Goal: Task Accomplishment & Management: Complete application form

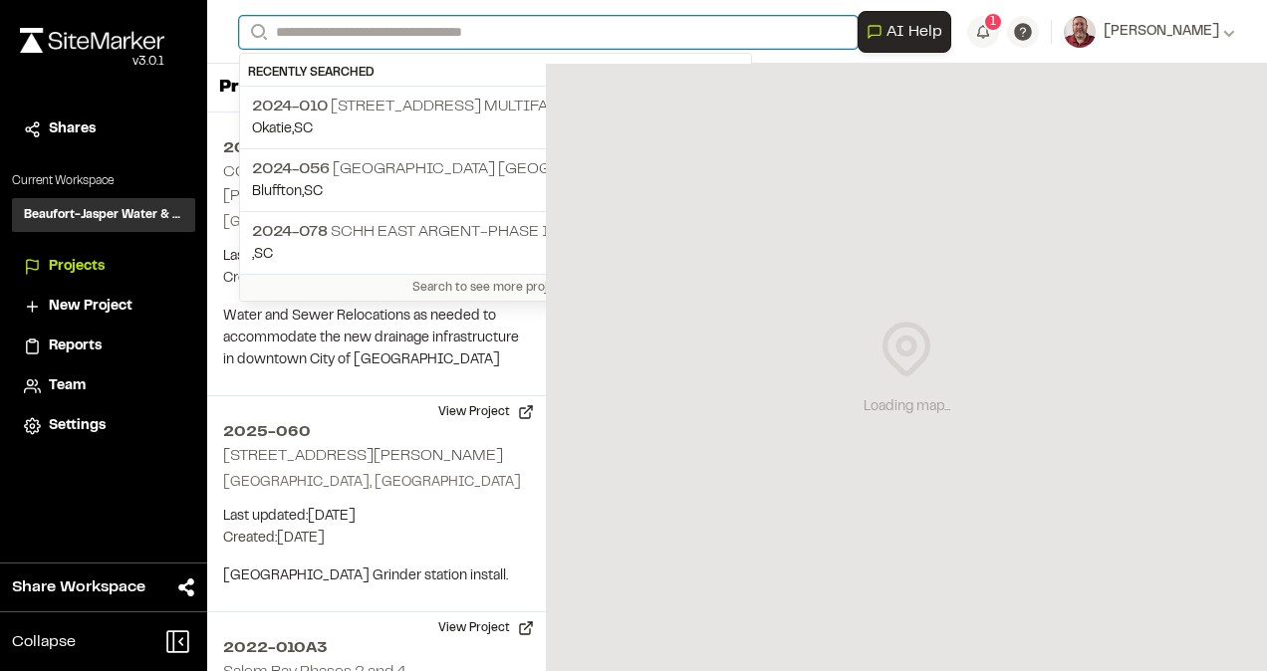
click at [342, 41] on input "Search" at bounding box center [548, 32] width 619 height 33
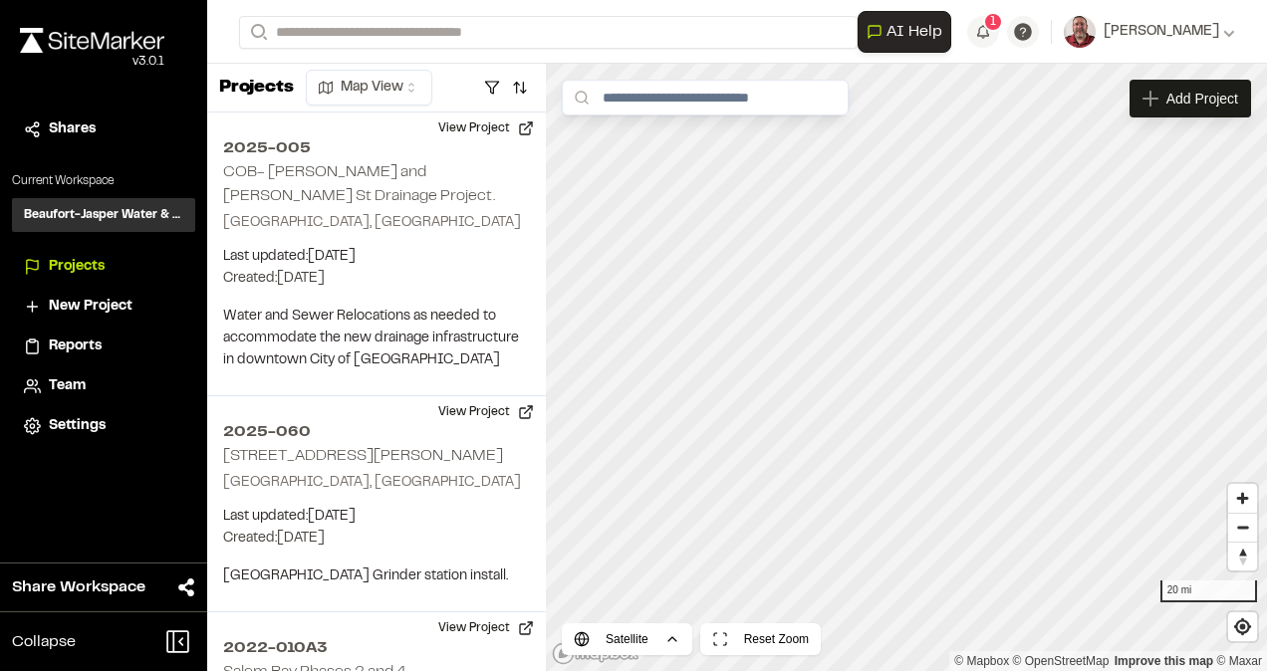
click at [347, 111] on p "2024-010 [STREET_ADDRESS] Multifamily" at bounding box center [495, 107] width 487 height 24
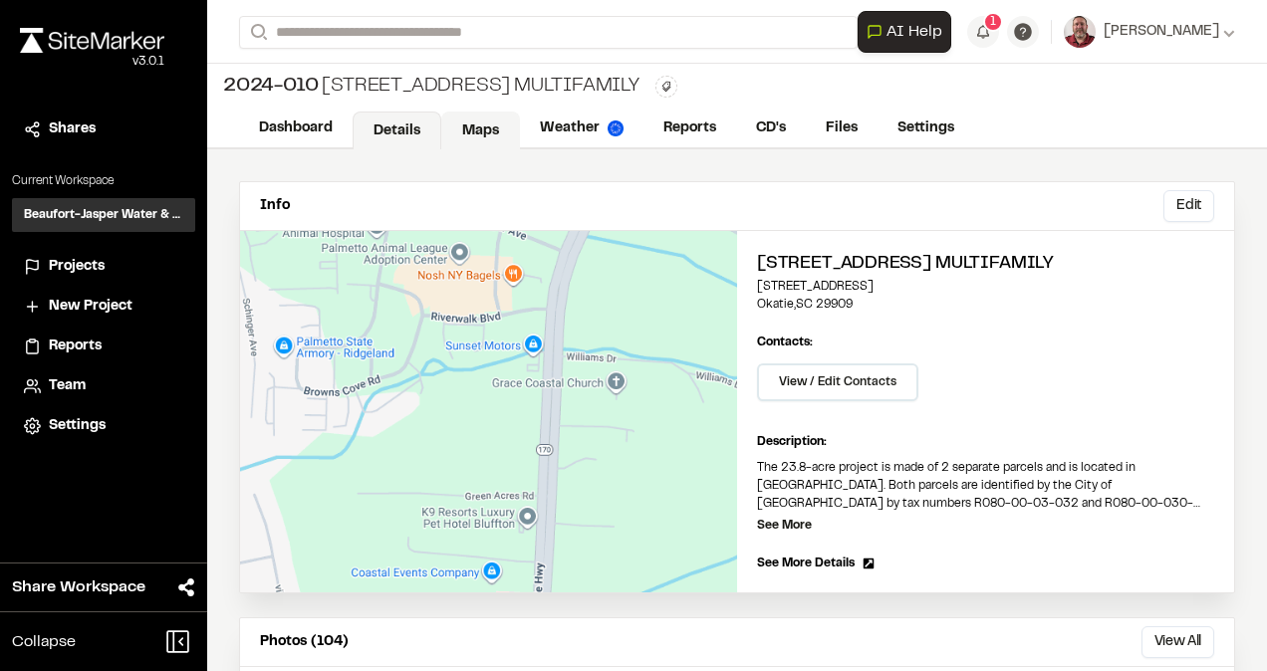
click at [465, 134] on link "Maps" at bounding box center [480, 131] width 79 height 38
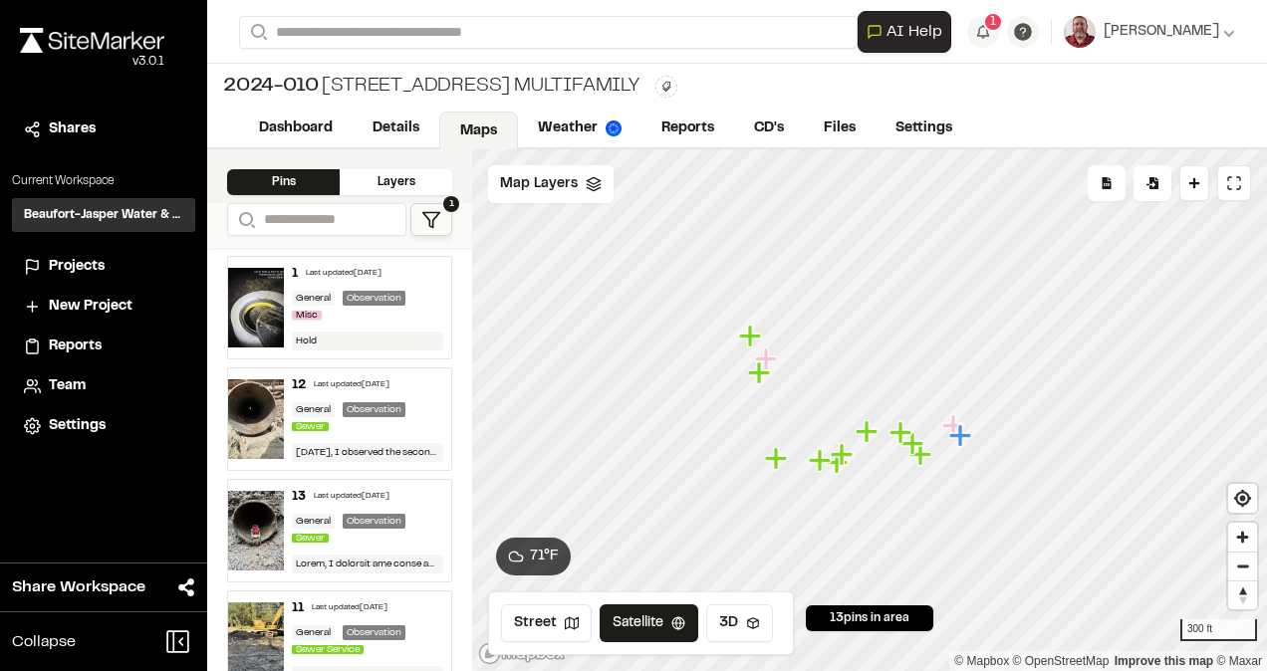
click at [353, 332] on div "Hold" at bounding box center [367, 341] width 151 height 19
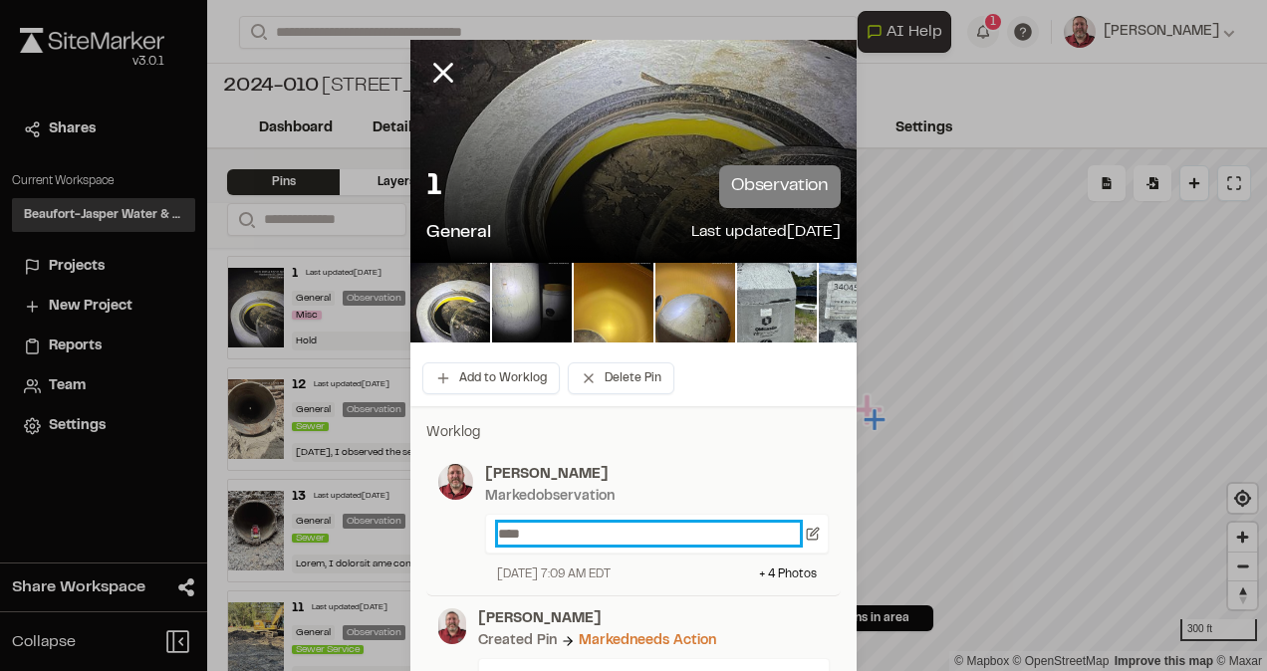
click at [532, 530] on p "****" at bounding box center [649, 534] width 302 height 22
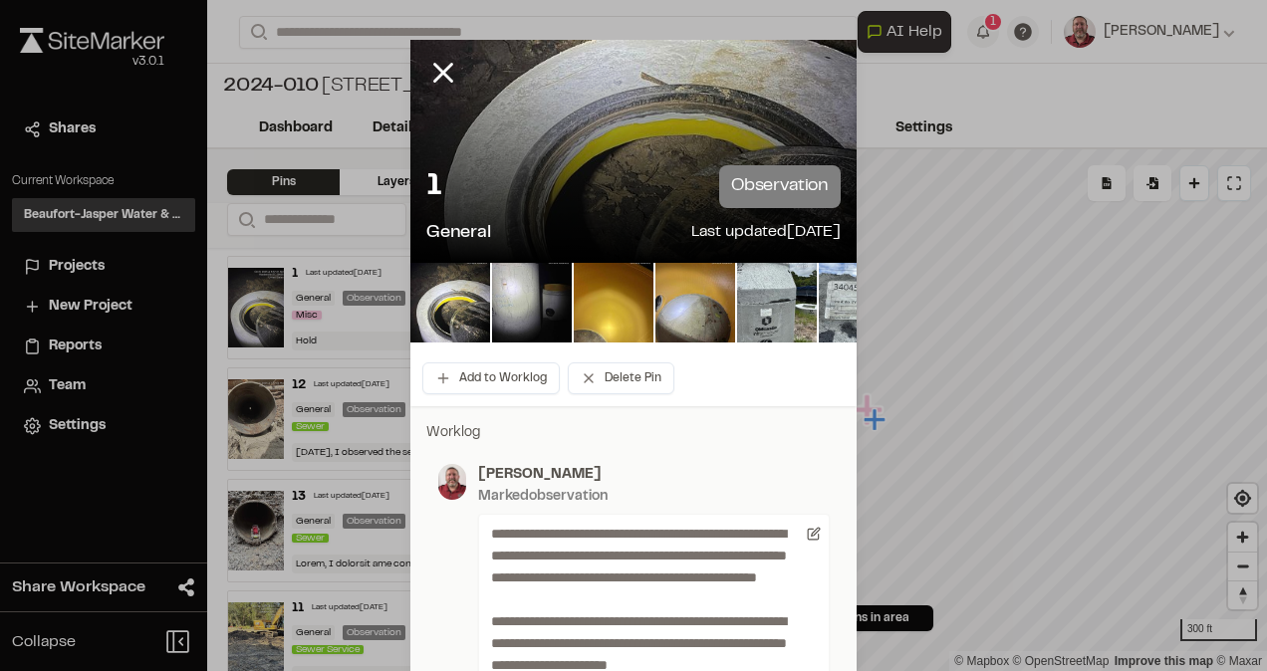
click at [658, 486] on p "[PERSON_NAME]" at bounding box center [654, 475] width 352 height 22
click at [435, 76] on line at bounding box center [443, 73] width 17 height 17
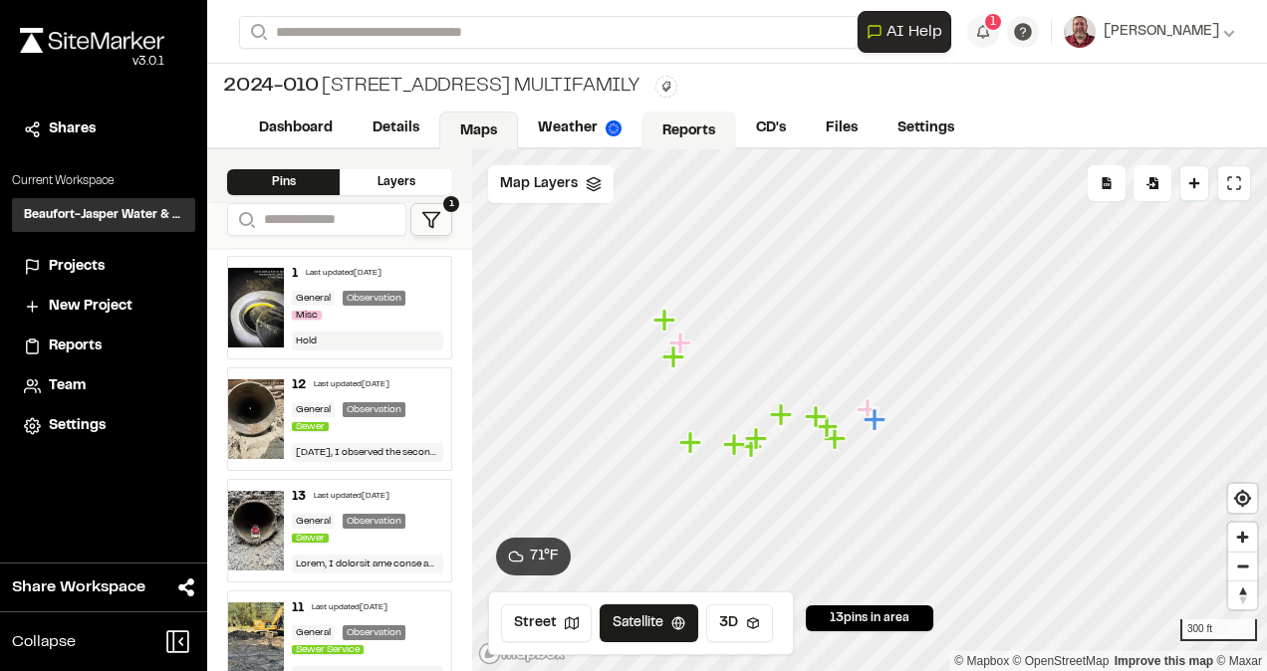
click at [684, 135] on link "Reports" at bounding box center [688, 131] width 95 height 38
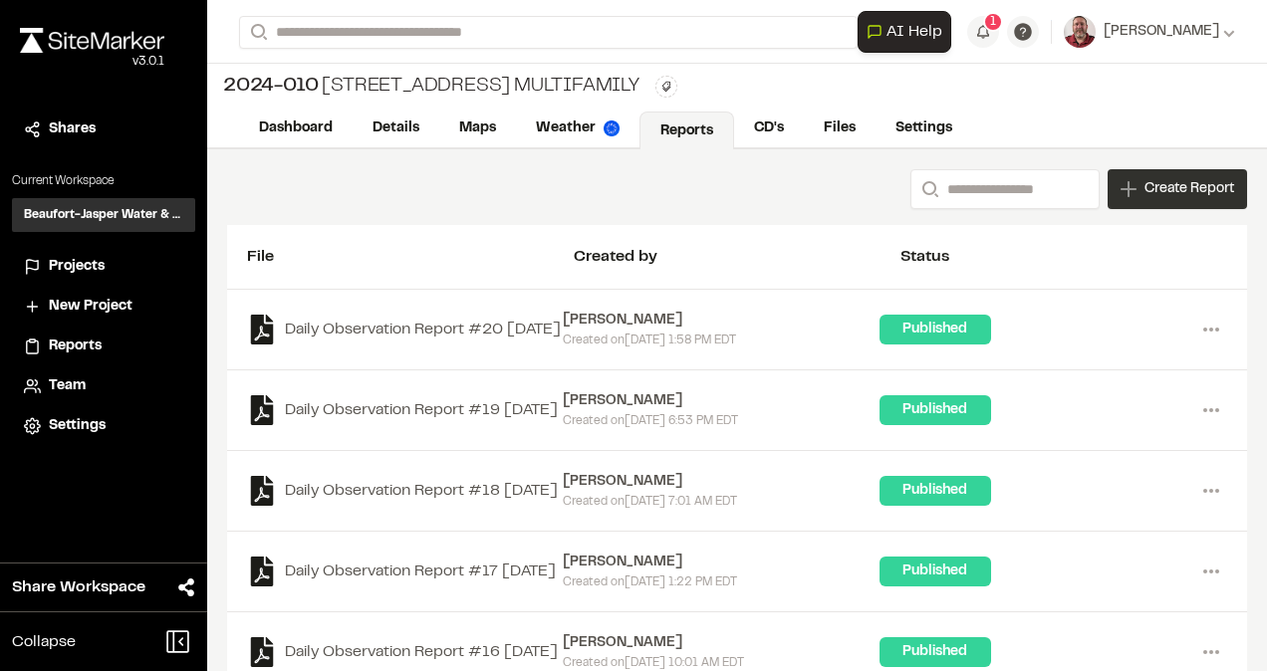
click at [1145, 189] on span "Create Report" at bounding box center [1190, 189] width 90 height 22
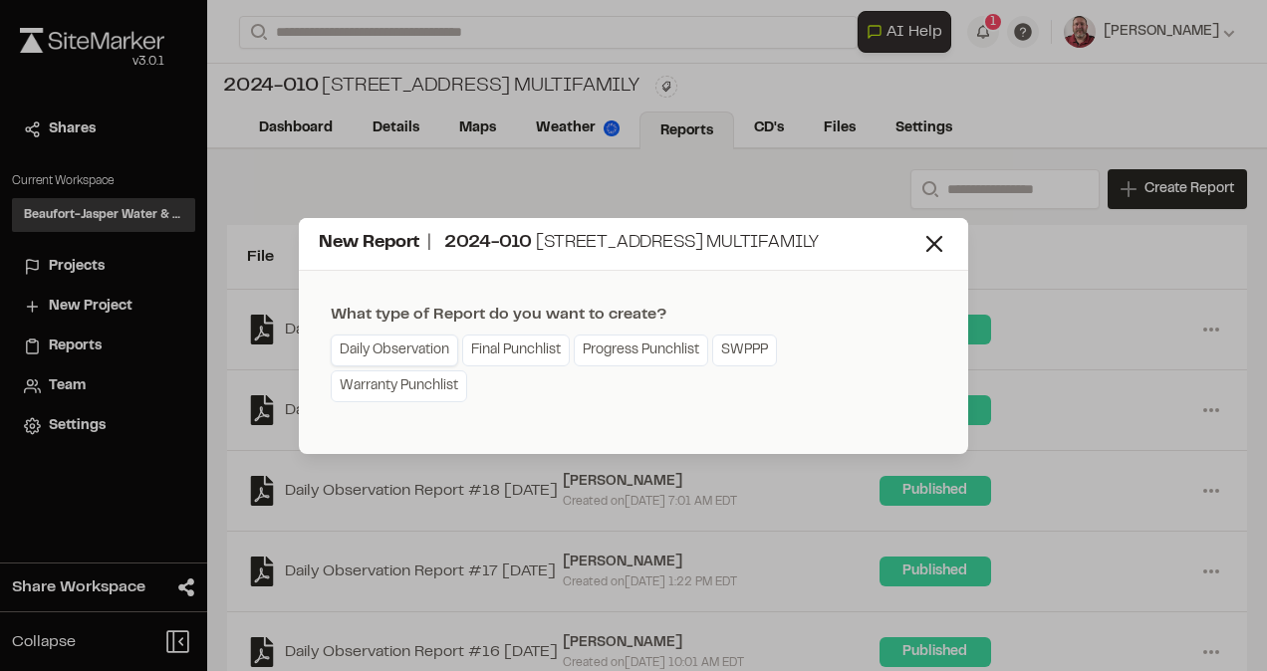
click at [416, 348] on link "Daily Observation" at bounding box center [395, 351] width 128 height 32
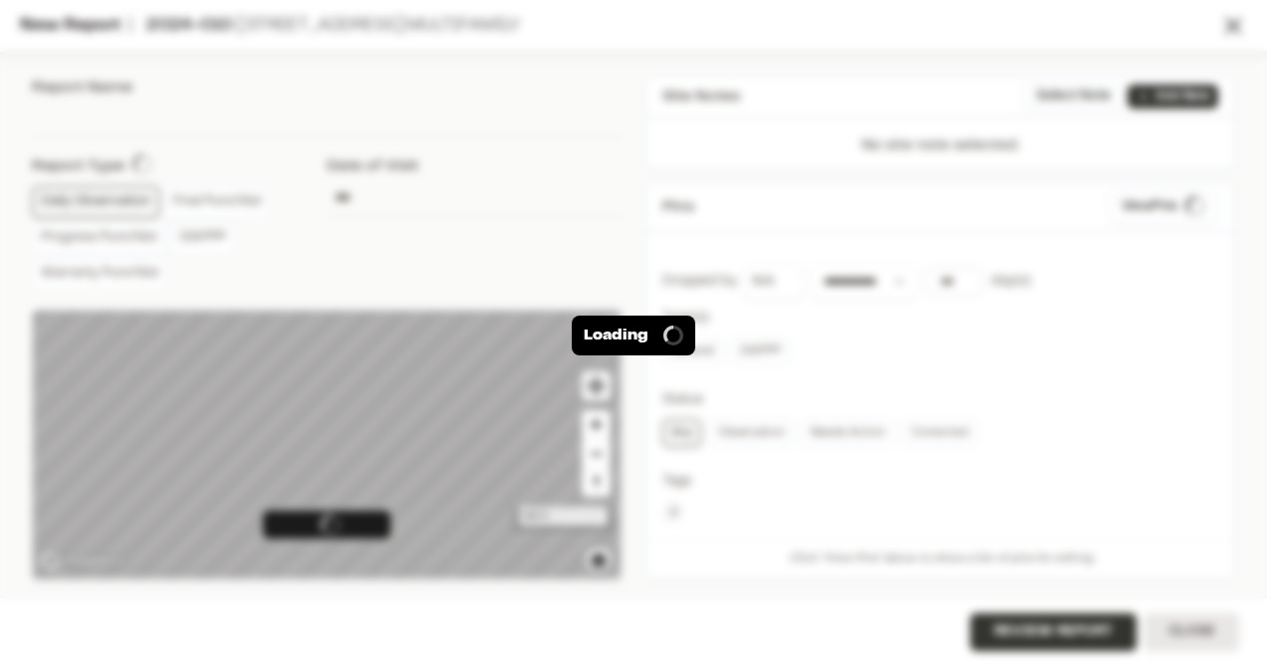
type input "**********"
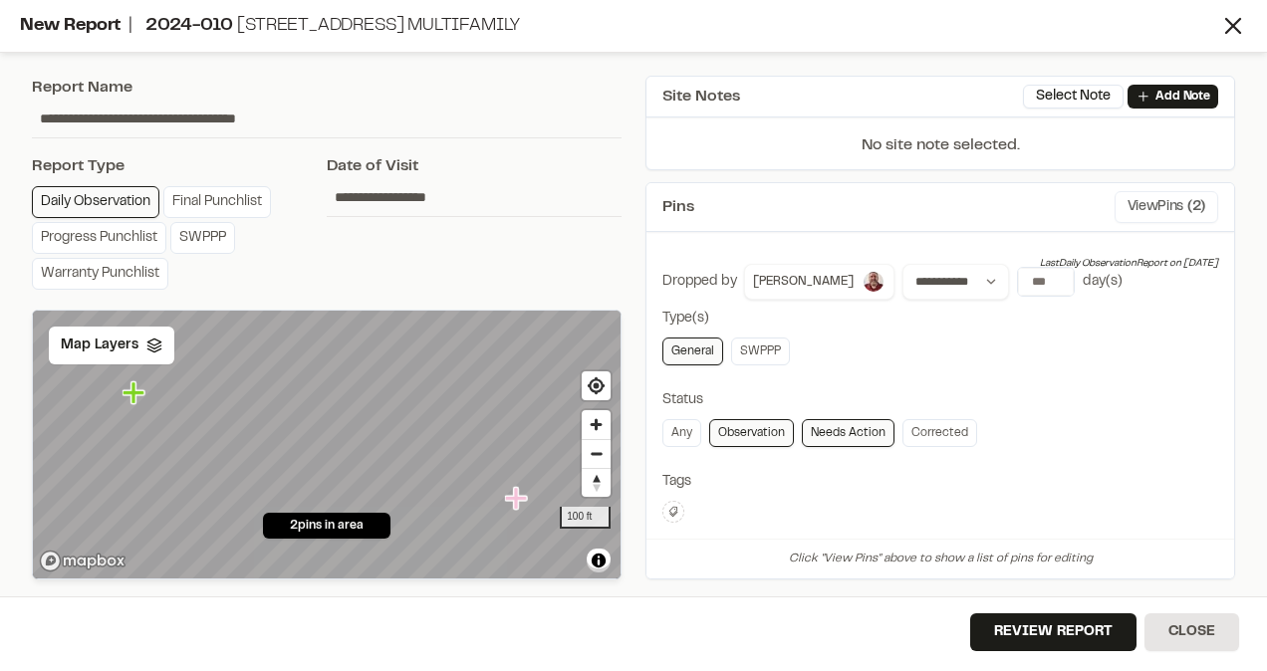
click at [1151, 203] on button "View Pins ( 2 )" at bounding box center [1167, 207] width 104 height 32
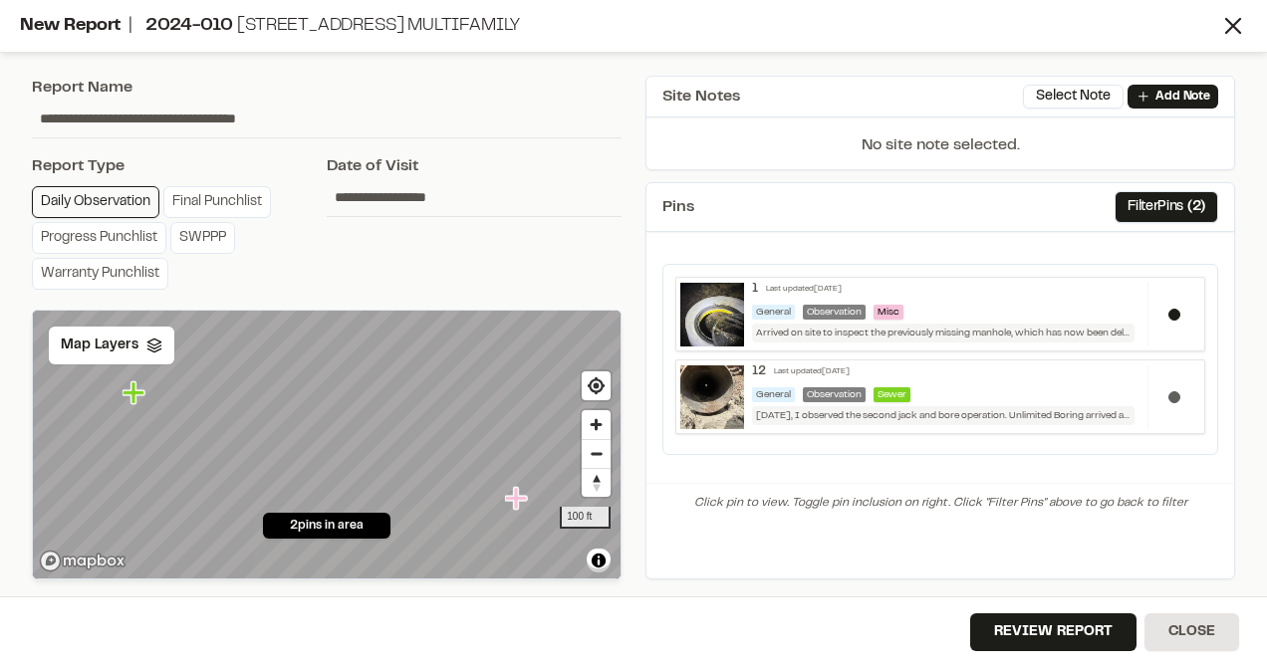
click at [1172, 393] on button at bounding box center [1174, 397] width 12 height 12
click at [1027, 638] on button "Review Report" at bounding box center [1053, 633] width 166 height 38
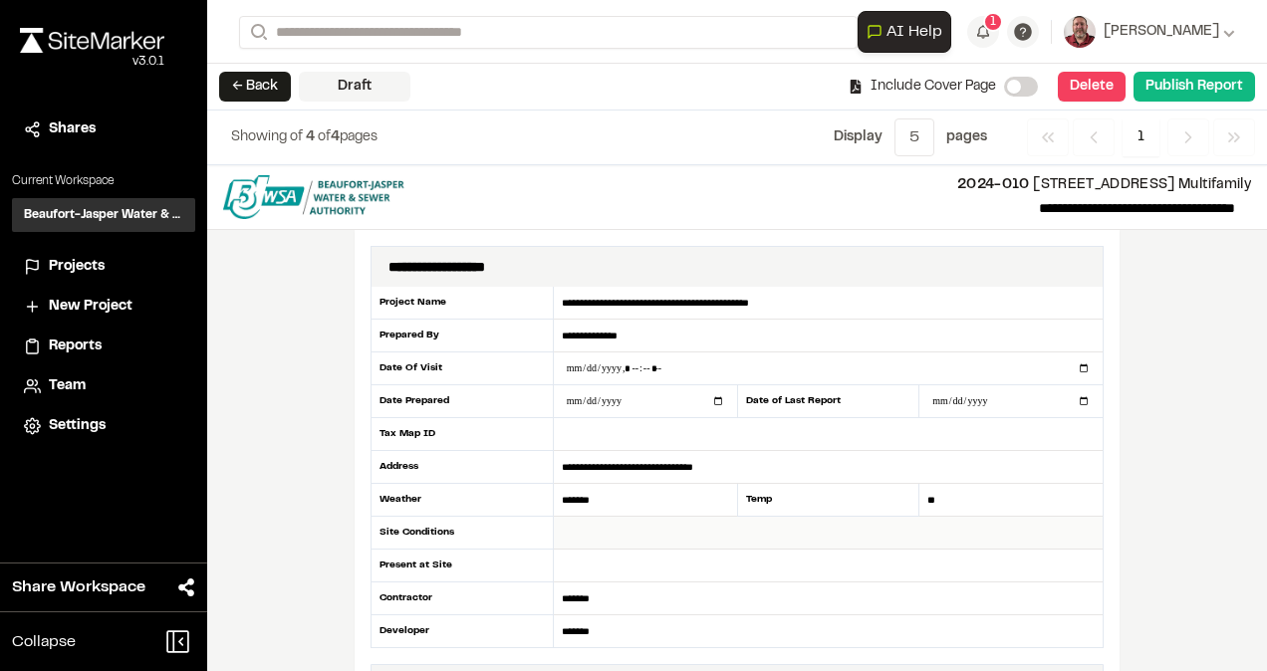
click at [588, 524] on input "text" at bounding box center [828, 533] width 549 height 33
type input "*****"
click at [582, 563] on input "text" at bounding box center [828, 566] width 549 height 33
type input "***"
click at [1200, 91] on button "Publish Report" at bounding box center [1195, 87] width 122 height 30
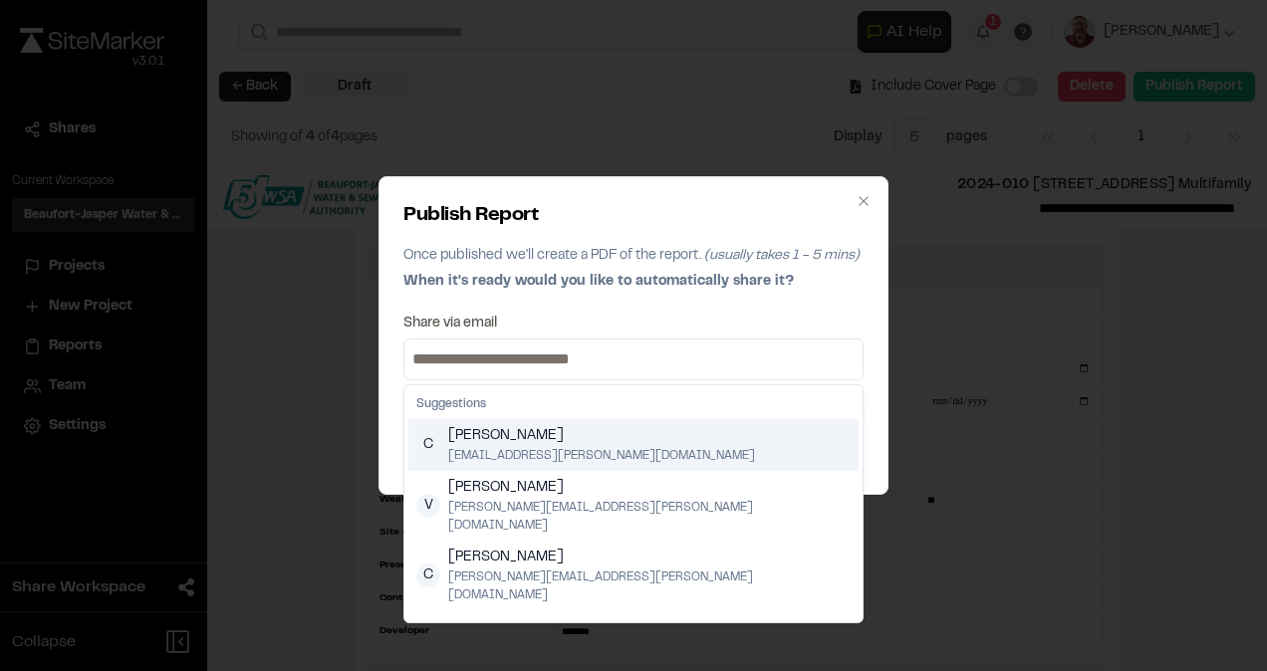
click at [673, 350] on input at bounding box center [633, 360] width 450 height 32
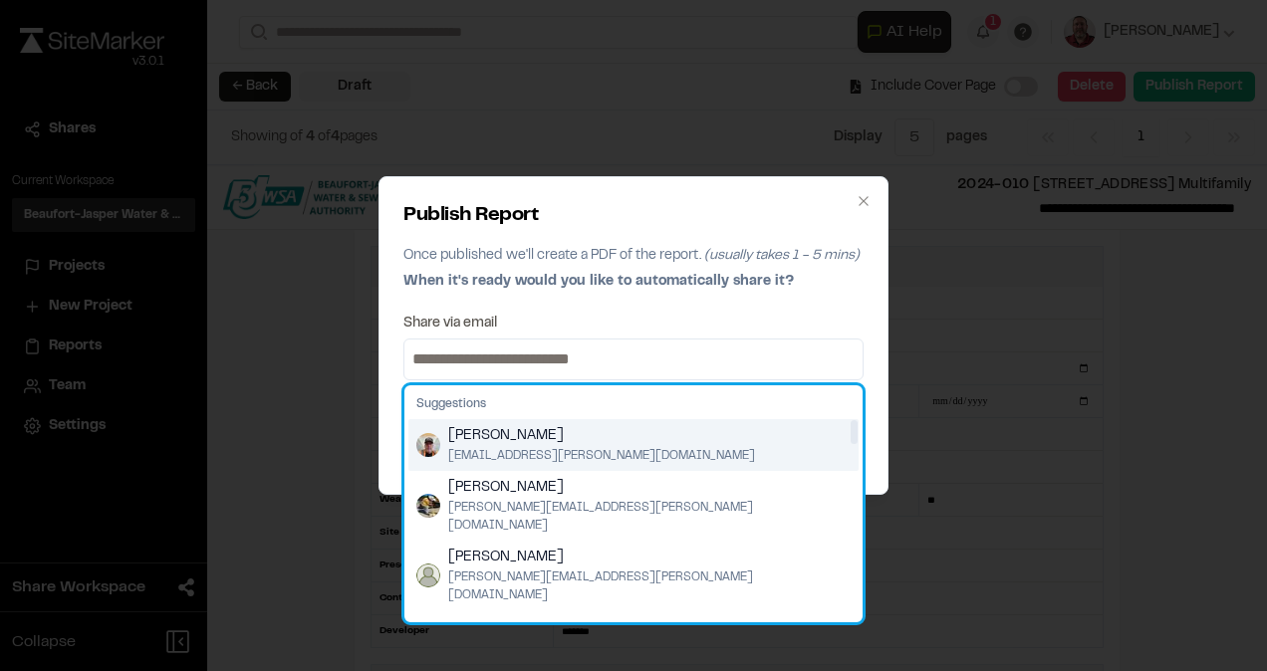
click at [424, 445] on img "Suggestions" at bounding box center [428, 445] width 24 height 24
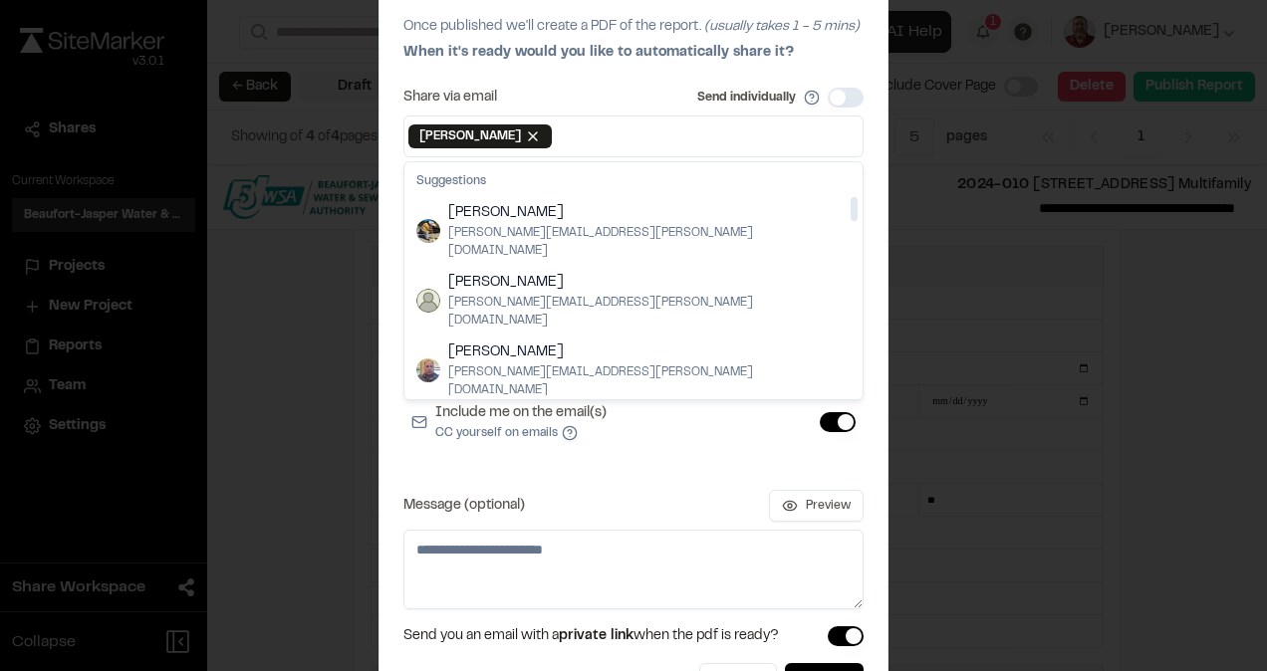
click at [839, 423] on button "Include me on the email(s) CC yourself on emails" at bounding box center [838, 422] width 36 height 20
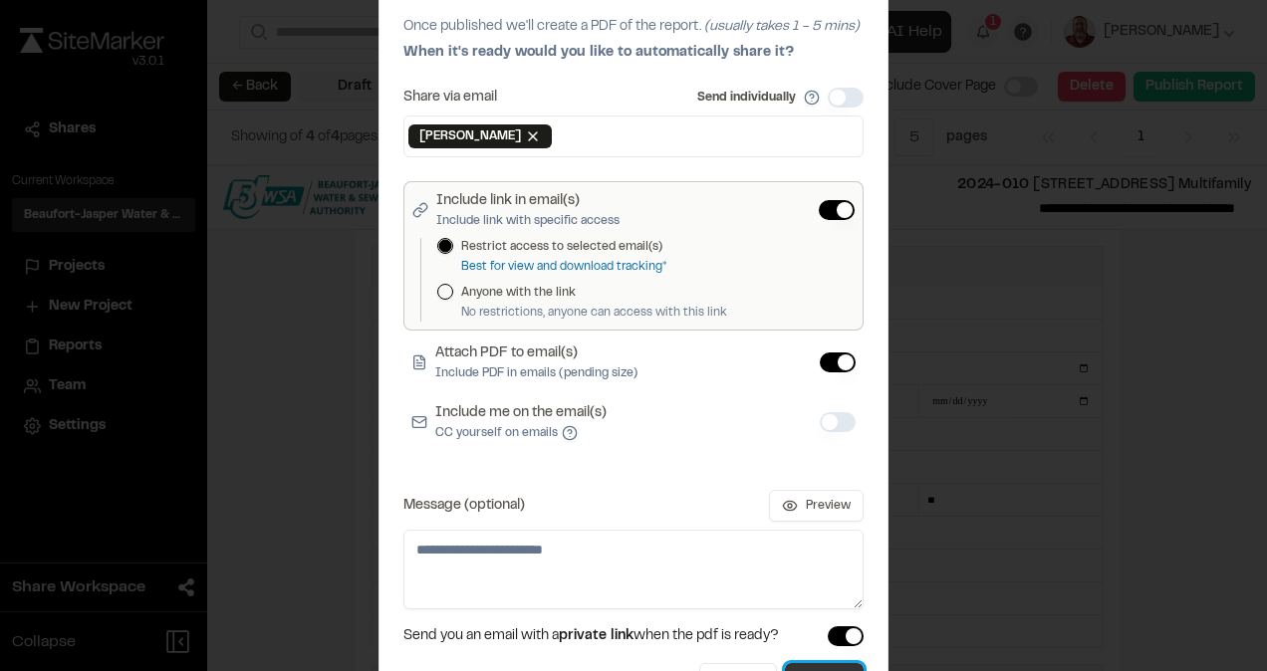
click at [805, 664] on button "Publish" at bounding box center [824, 681] width 79 height 36
